Goal: Task Accomplishment & Management: Manage account settings

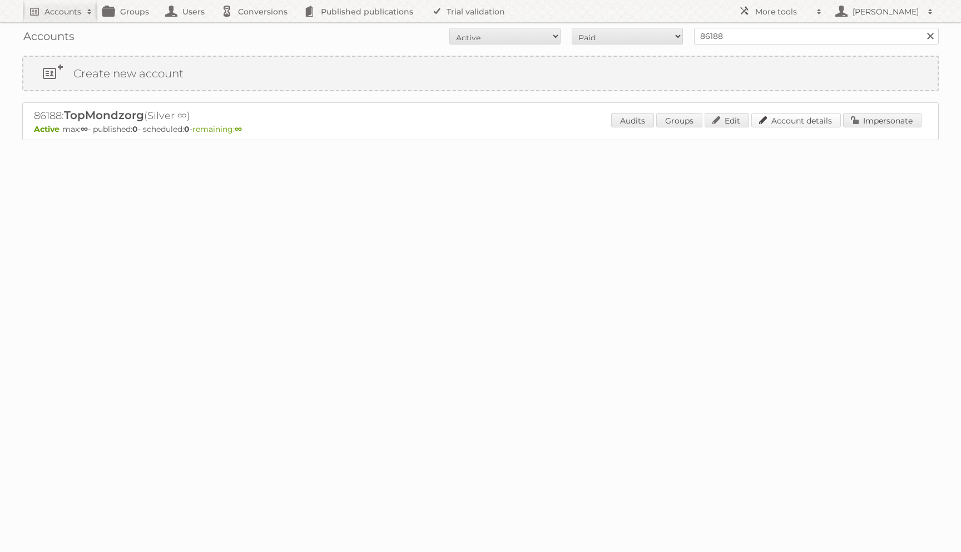
click at [801, 124] on link "Account details" at bounding box center [797, 120] width 90 height 14
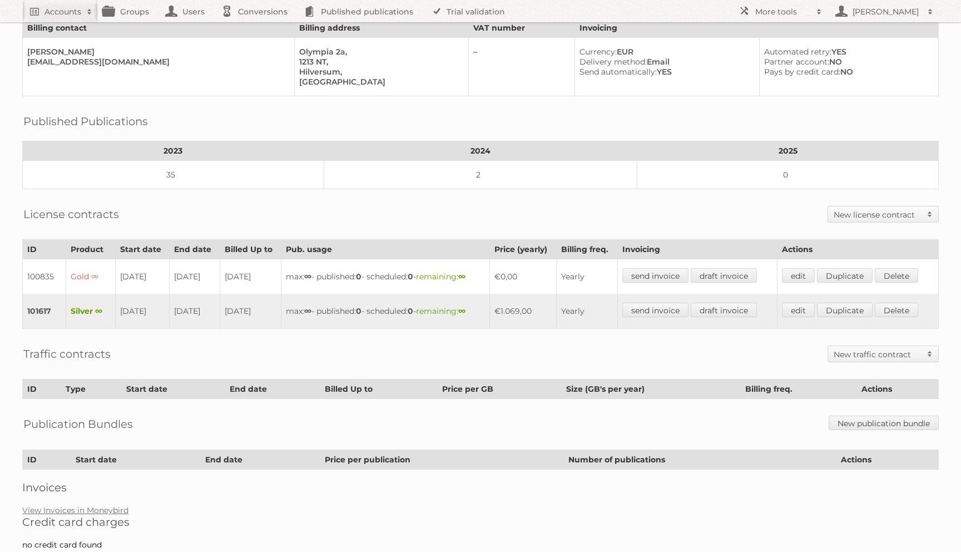
scroll to position [83, 0]
drag, startPoint x: 119, startPoint y: 304, endPoint x: 175, endPoint y: 304, distance: 56.2
click at [175, 304] on tr "101617 Silver ∞ [DATE] [DATE] [DATE] max: ∞ - published: 0 - scheduled: 0 - rem…" at bounding box center [481, 310] width 916 height 35
click at [801, 302] on link "edit" at bounding box center [798, 309] width 33 height 14
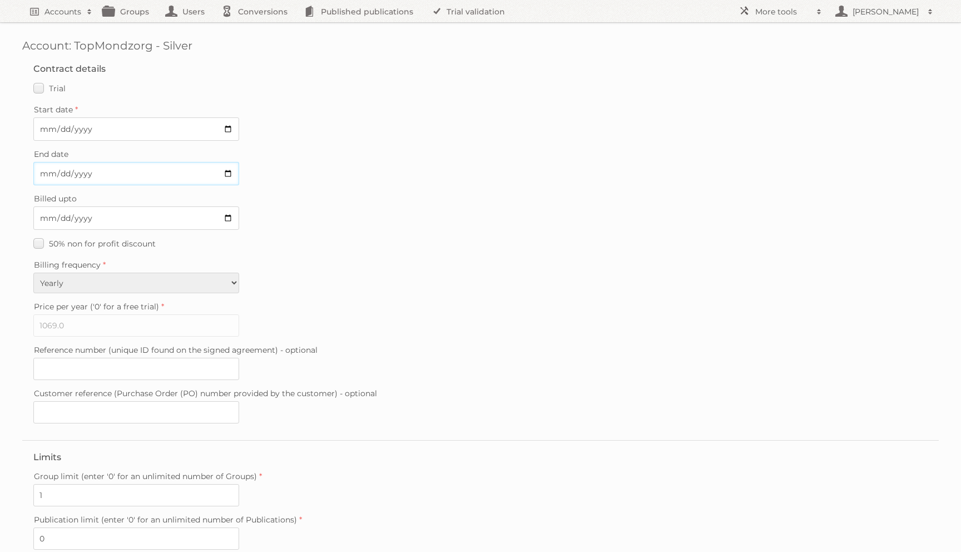
click at [93, 171] on input "2026-08-31" at bounding box center [136, 173] width 206 height 23
type input "2025-08-31"
click at [72, 214] on input "2026-08-31" at bounding box center [136, 217] width 206 height 23
type input "2025-08-31"
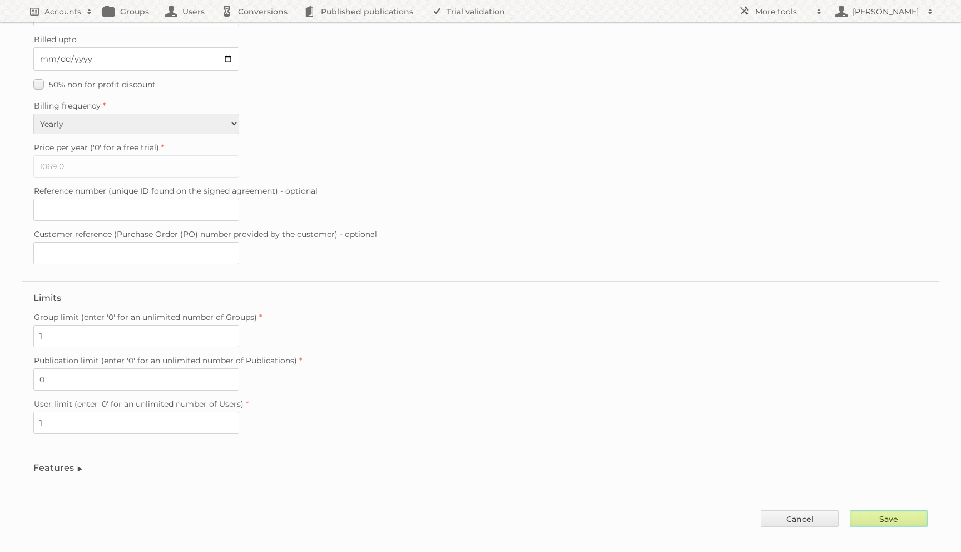
click at [867, 510] on input "Save" at bounding box center [889, 518] width 78 height 17
type input "..."
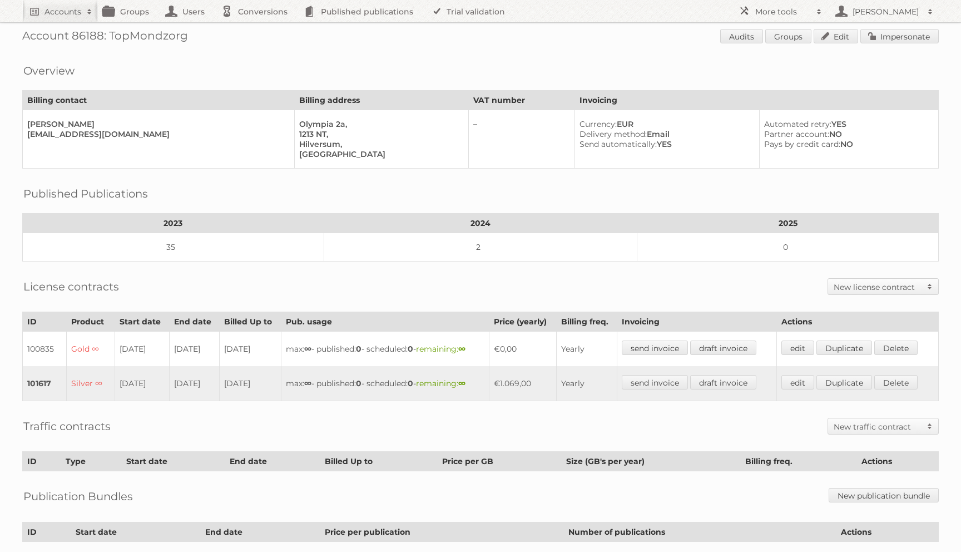
scroll to position [14, 0]
